Goal: Information Seeking & Learning: Learn about a topic

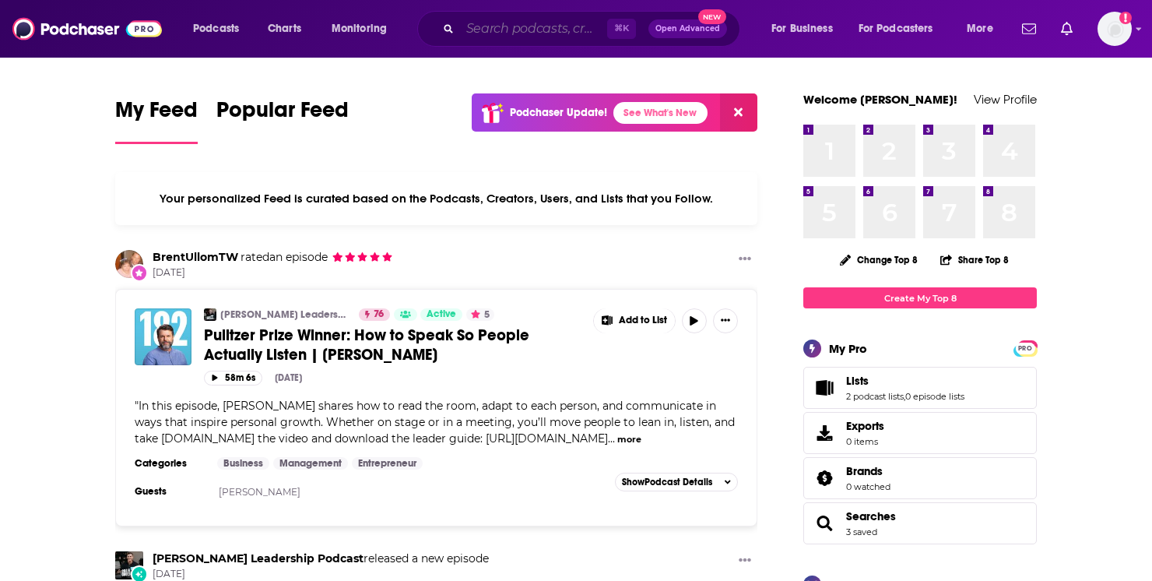
click at [490, 30] on input "Search podcasts, credits, & more..." at bounding box center [533, 28] width 147 height 25
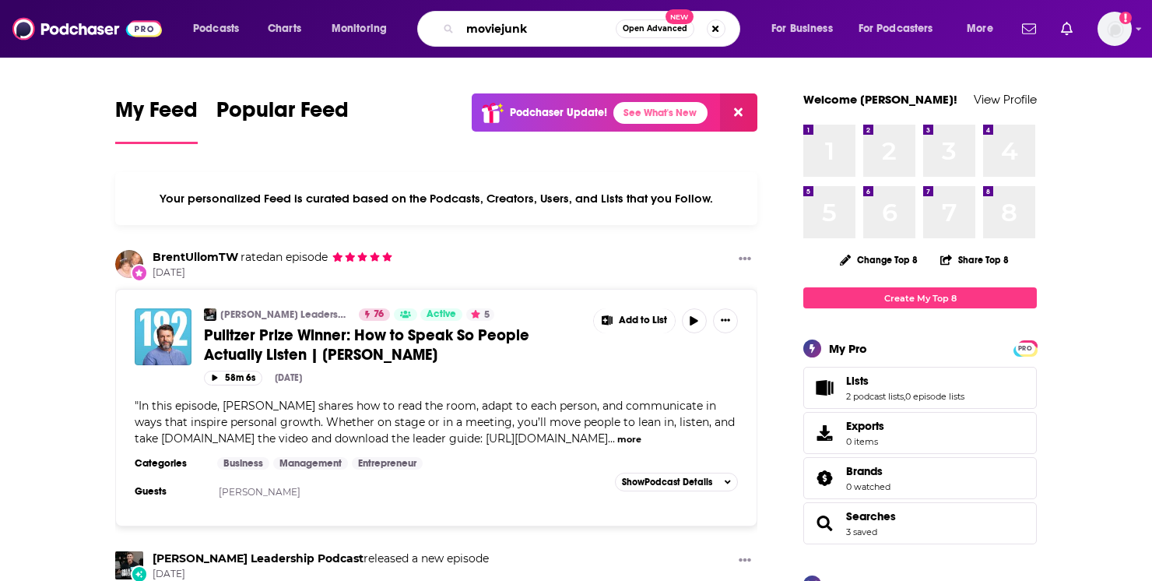
type input "moviejunk"
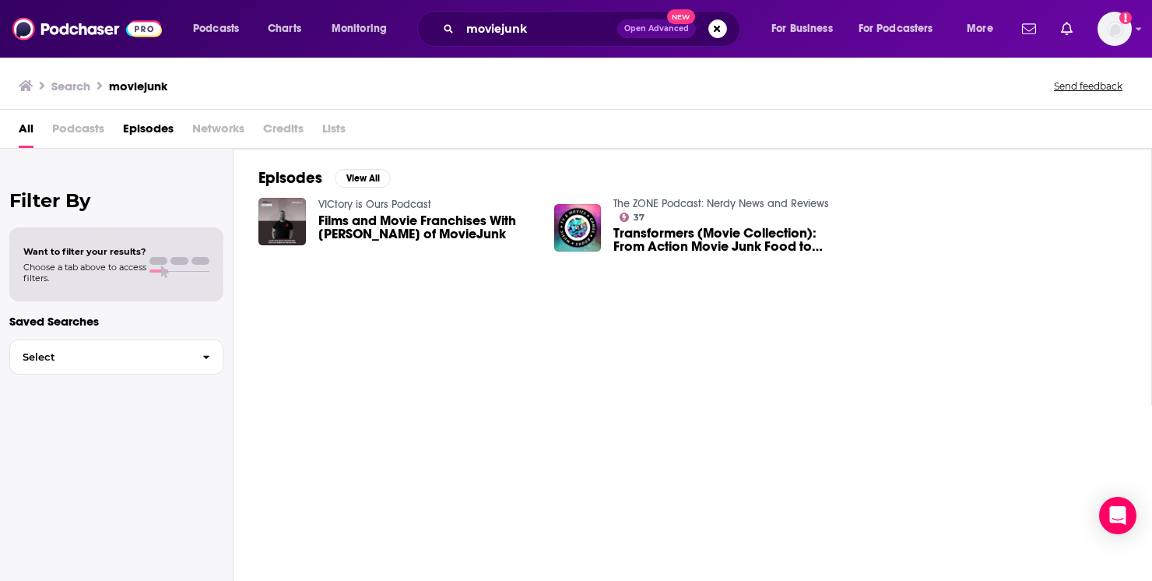
click at [84, 130] on span "Podcasts" at bounding box center [78, 132] width 52 height 32
click at [398, 200] on link "VICtory is Ours Podcast" at bounding box center [374, 204] width 113 height 13
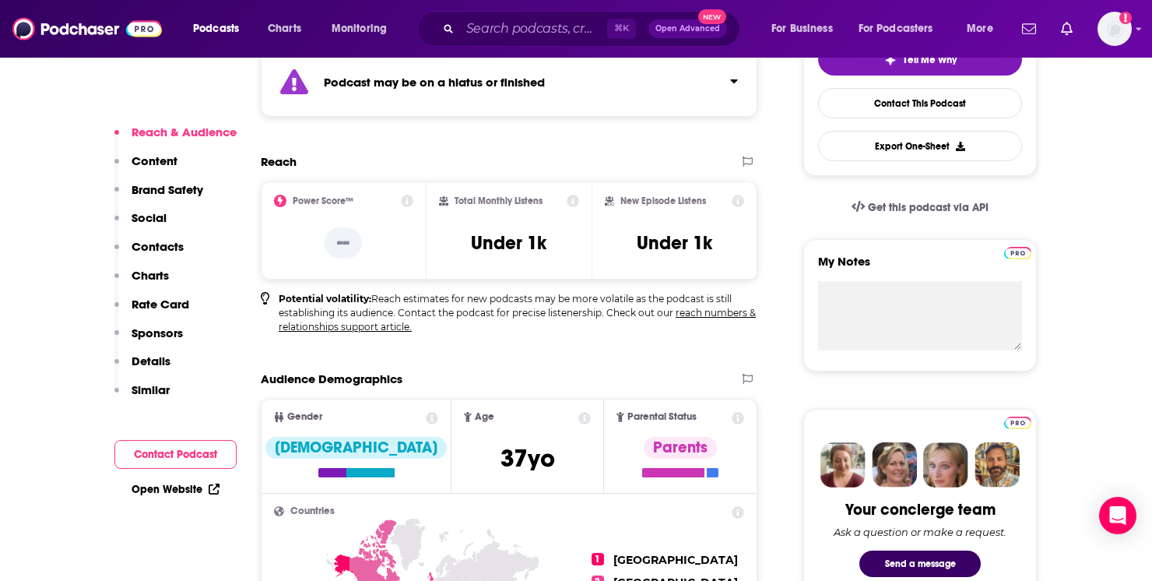
scroll to position [474, 0]
